Goal: Find specific page/section: Find specific page/section

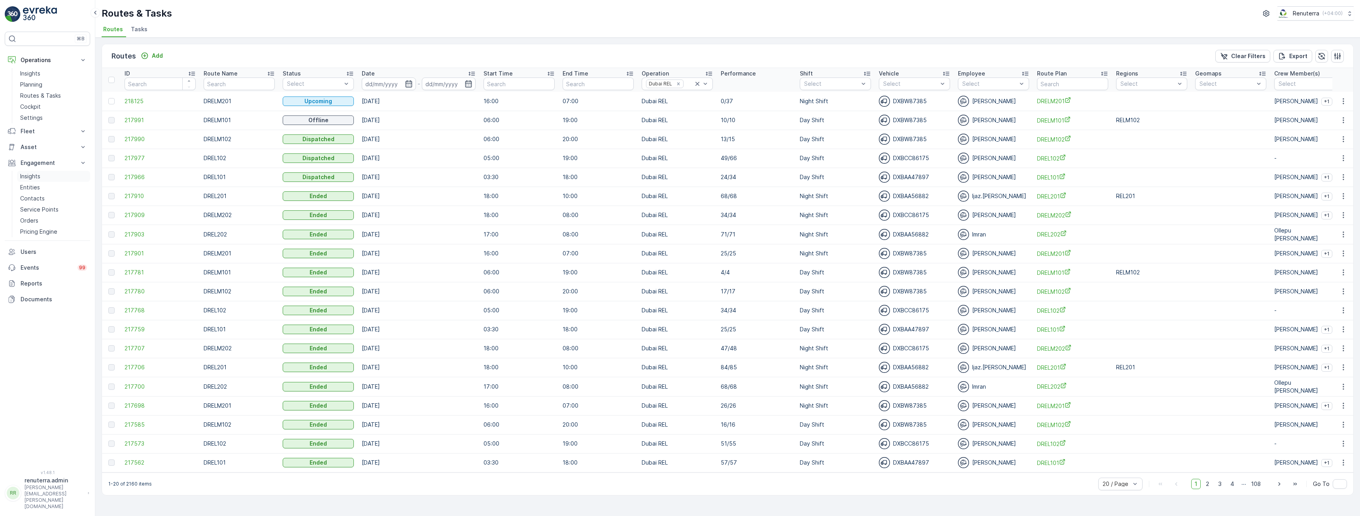
click at [38, 178] on p "Insights" at bounding box center [30, 176] width 20 height 8
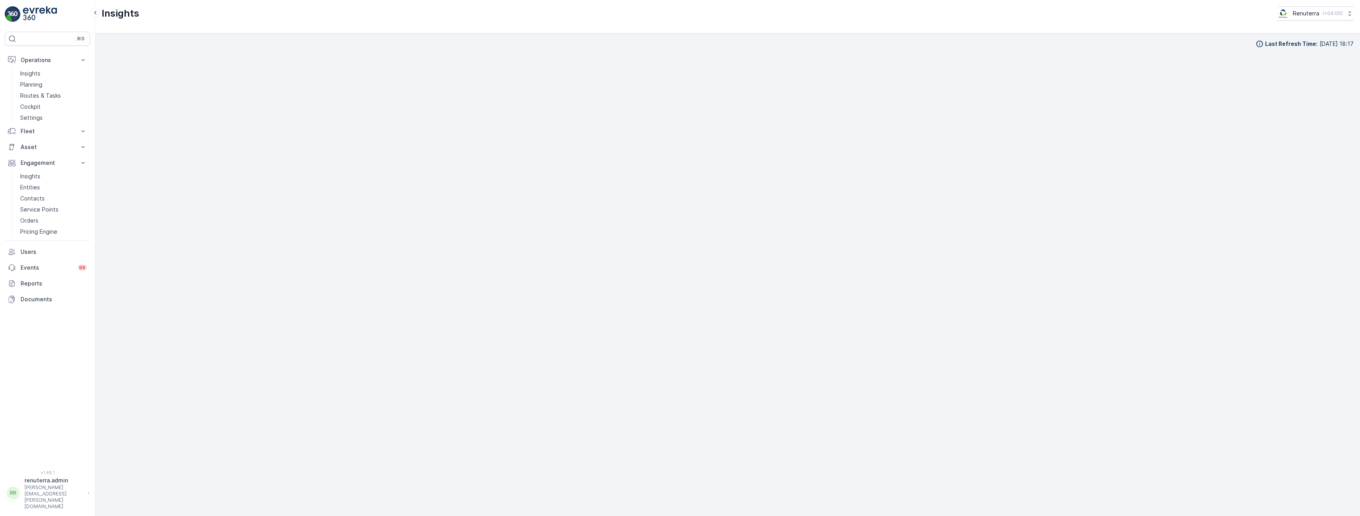
scroll to position [15, 0]
click at [38, 186] on p "Entities" at bounding box center [30, 187] width 20 height 8
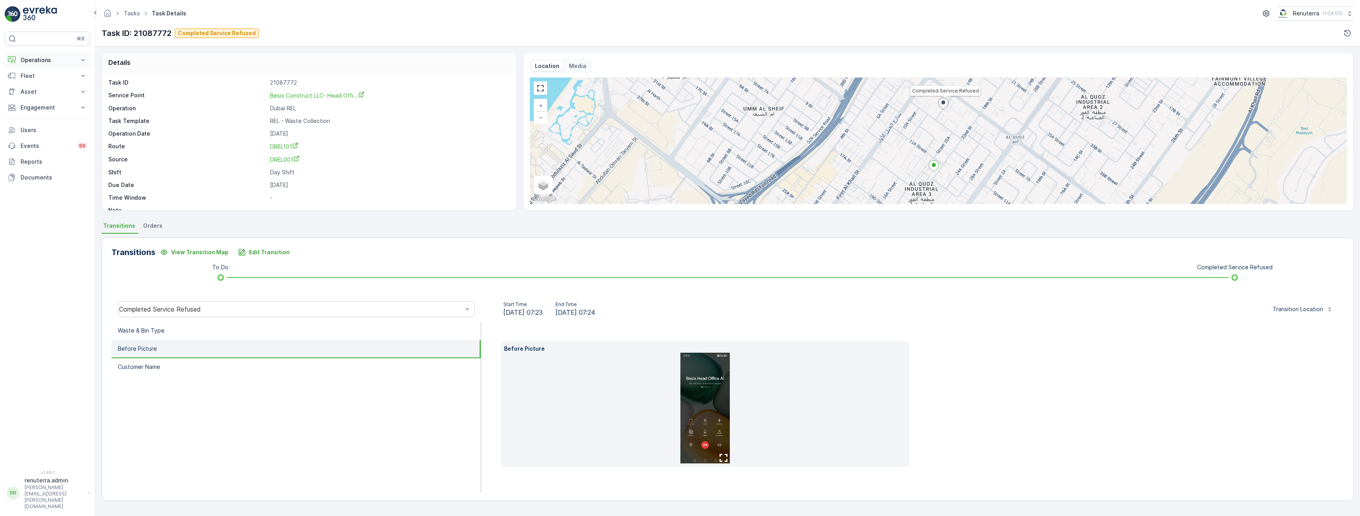
click at [38, 58] on p "Operations" at bounding box center [48, 60] width 54 height 8
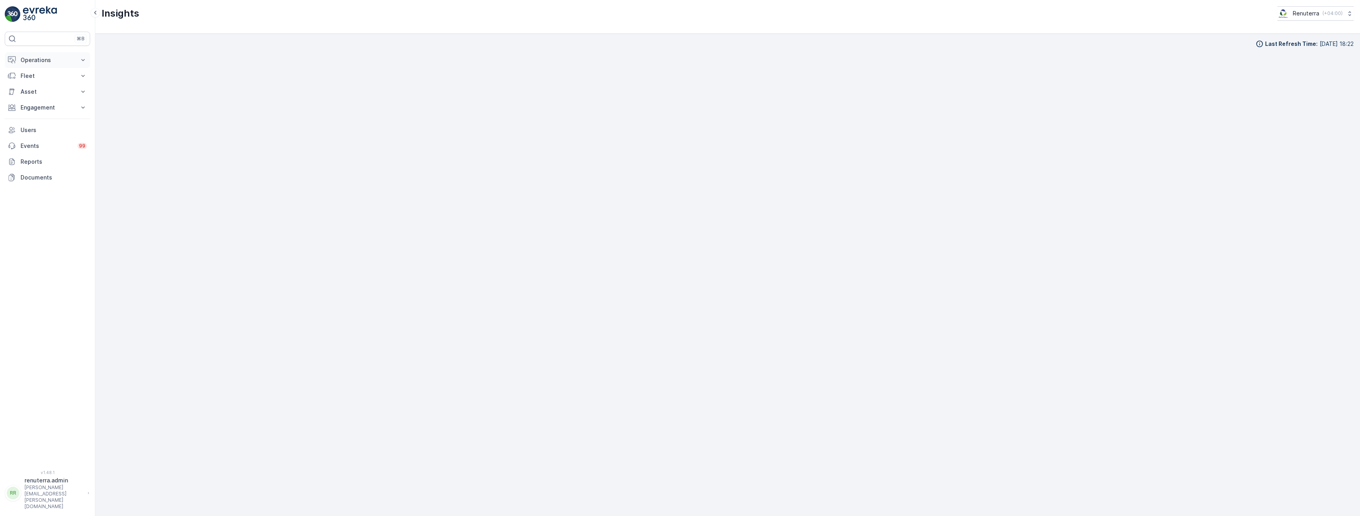
click at [40, 64] on button "Operations" at bounding box center [47, 60] width 85 height 16
click at [30, 85] on p "Planning" at bounding box center [31, 85] width 22 height 8
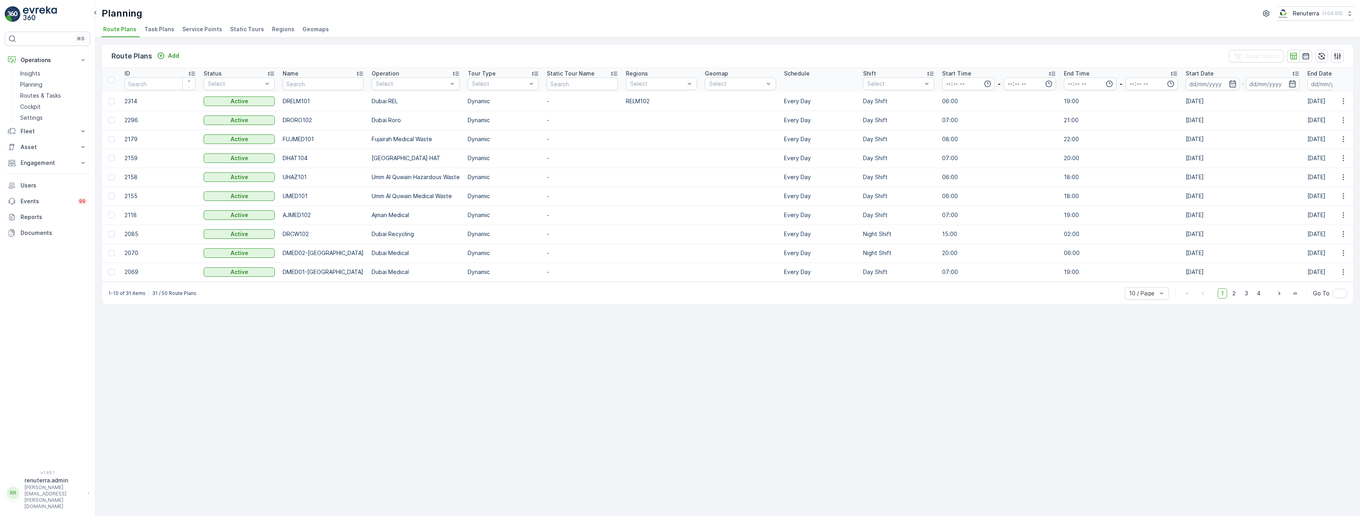
click at [202, 29] on span "Service Points" at bounding box center [202, 29] width 40 height 8
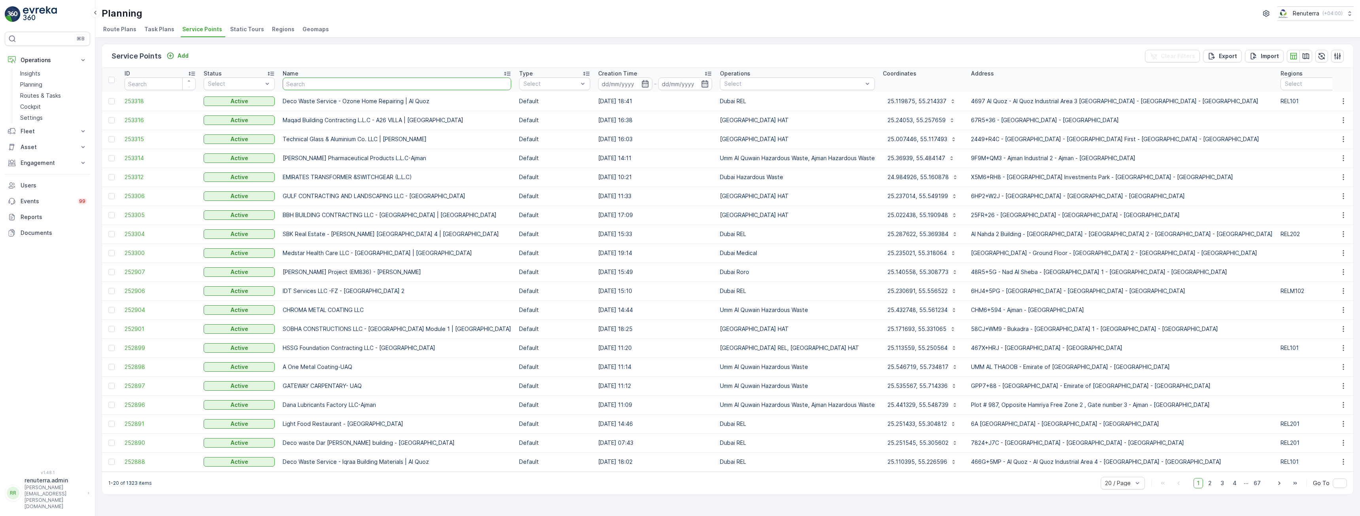
click at [335, 81] on input "text" at bounding box center [397, 84] width 229 height 13
type input "glob"
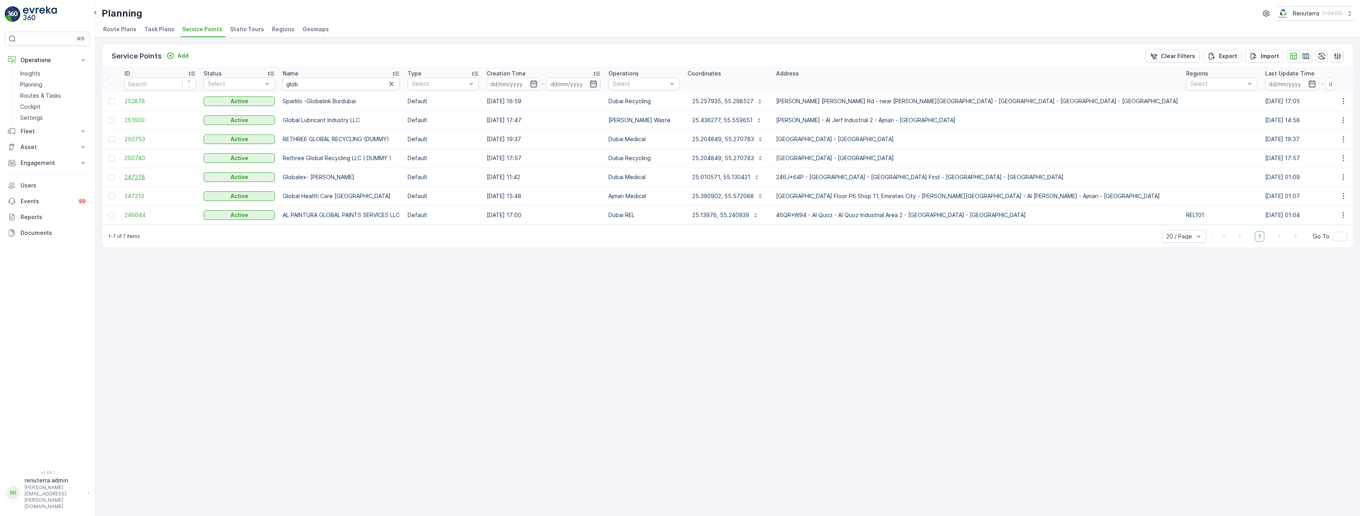
click at [131, 176] on span "247278" at bounding box center [160, 177] width 71 height 8
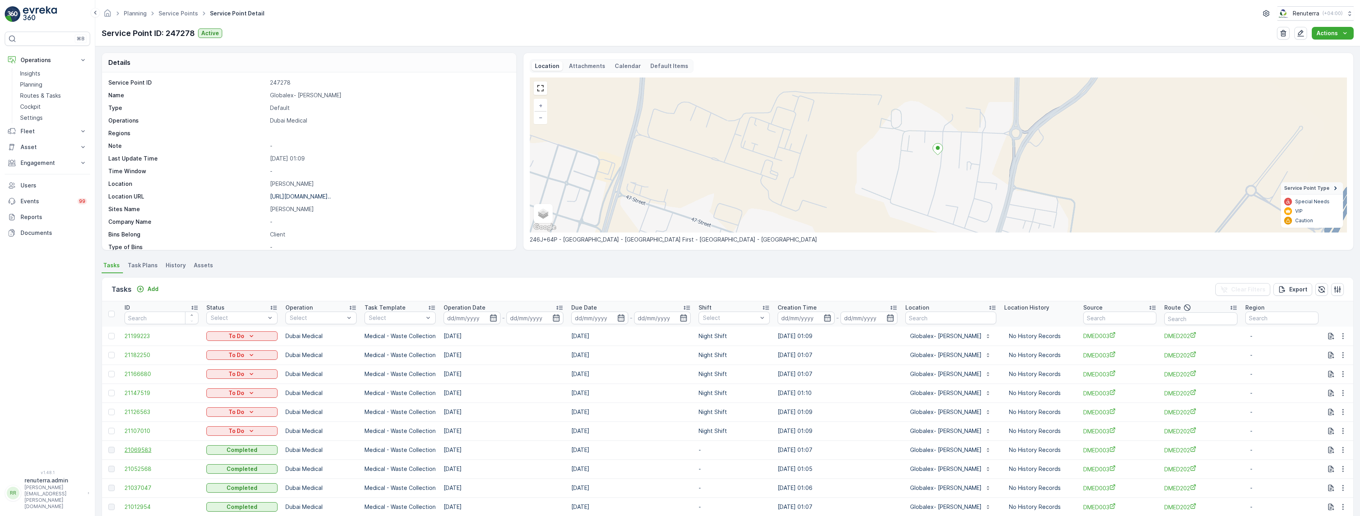
click at [141, 448] on span "21069583" at bounding box center [162, 450] width 74 height 8
